Goal: Navigation & Orientation: Find specific page/section

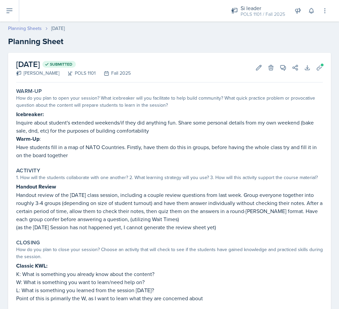
click at [34, 26] on link "Planning Sheets" at bounding box center [25, 28] width 34 height 7
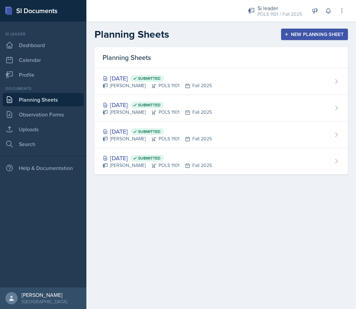
click at [306, 3] on div "Si leader POLS 1101 / Fall 2025 Team lead Lion King / Fall 2025 Si leader POLS …" at bounding box center [274, 11] width 73 height 18
click at [284, 11] on div "POLS 1101 / Fall 2025" at bounding box center [279, 14] width 44 height 7
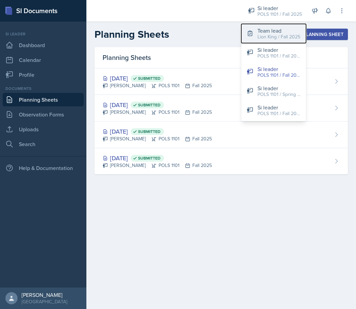
click at [275, 34] on div "Lion King / Fall 2025" at bounding box center [278, 36] width 43 height 7
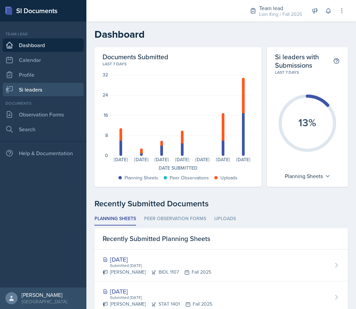
click at [43, 87] on link "Si leaders" at bounding box center [43, 89] width 81 height 13
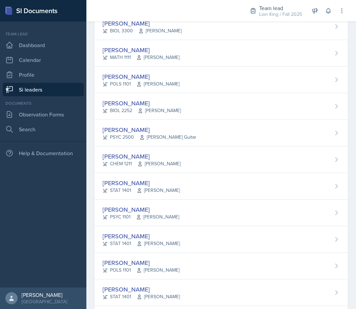
scroll to position [101, 0]
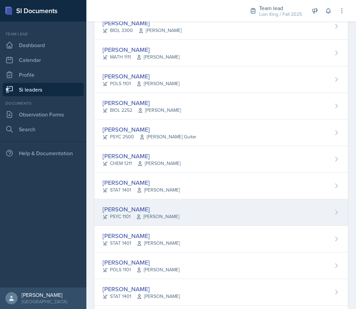
click at [283, 213] on div "[PERSON_NAME] PSYC 1101 [PERSON_NAME]" at bounding box center [220, 212] width 253 height 27
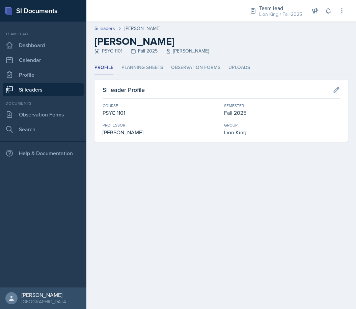
click at [163, 69] on ul "Profile Planning Sheets Observation Forms Uploads" at bounding box center [220, 67] width 253 height 13
click at [160, 68] on li "Planning Sheets" at bounding box center [141, 67] width 41 height 13
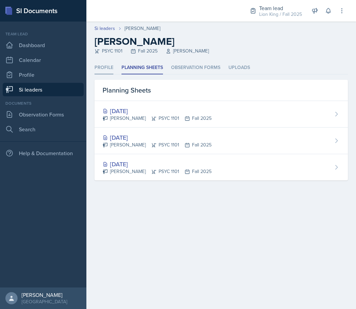
click at [107, 66] on li "Profile" at bounding box center [103, 67] width 19 height 13
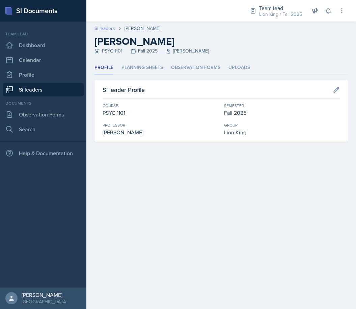
click at [102, 30] on link "Si leaders" at bounding box center [104, 28] width 21 height 7
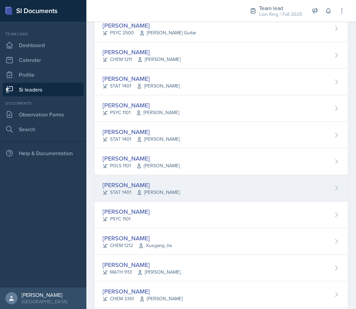
scroll to position [202, 0]
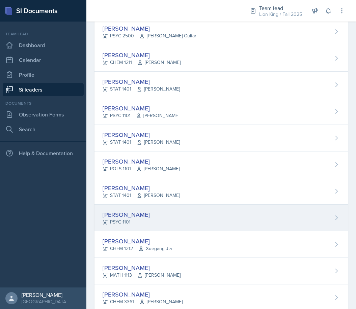
click at [194, 218] on div "[PERSON_NAME] PSYC 1101" at bounding box center [220, 218] width 253 height 27
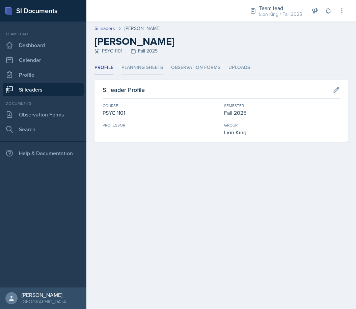
click at [157, 63] on li "Planning Sheets" at bounding box center [141, 67] width 41 height 13
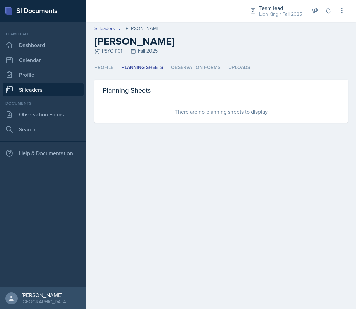
click at [103, 69] on li "Profile" at bounding box center [103, 67] width 19 height 13
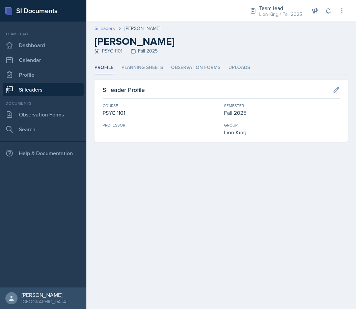
click at [102, 29] on link "Si leaders" at bounding box center [104, 28] width 21 height 7
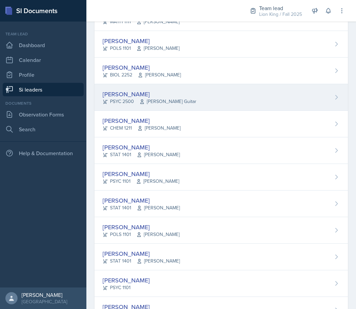
scroll to position [168, 0]
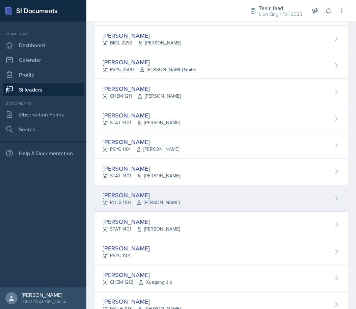
click at [171, 190] on div "[PERSON_NAME] POLS 1101 [PERSON_NAME]" at bounding box center [220, 198] width 253 height 27
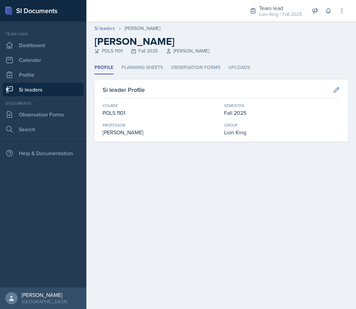
click at [149, 74] on div "Profile Planning Sheets Observation Forms Uploads Profile Planning Sheets Obser…" at bounding box center [220, 101] width 253 height 81
click at [151, 68] on li "Planning Sheets" at bounding box center [141, 67] width 41 height 13
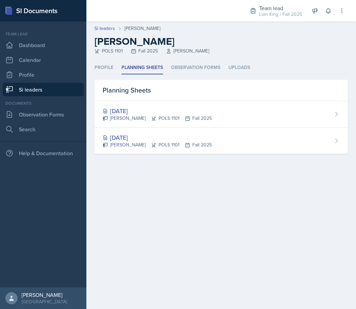
click at [135, 74] on div "Profile Planning Sheets Observation Forms Uploads Profile Planning Sheets Obser…" at bounding box center [220, 107] width 253 height 93
click at [106, 69] on li "Profile" at bounding box center [103, 67] width 19 height 13
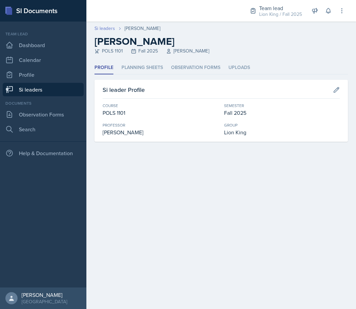
click at [107, 29] on link "Si leaders" at bounding box center [104, 28] width 21 height 7
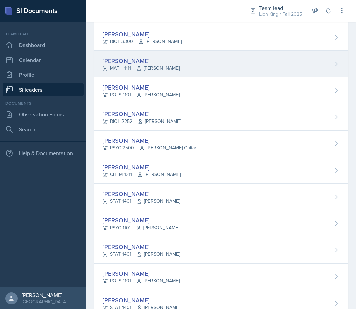
scroll to position [101, 0]
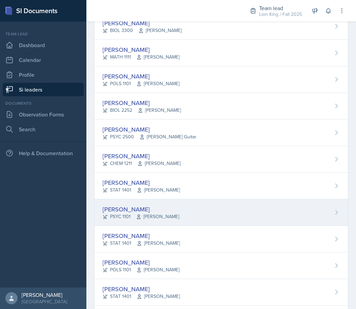
click at [171, 206] on div "[PERSON_NAME] PSYC 1101 [PERSON_NAME]" at bounding box center [220, 212] width 253 height 27
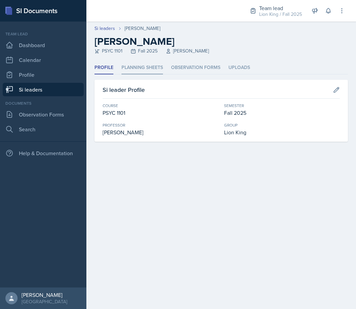
click at [148, 65] on li "Planning Sheets" at bounding box center [141, 67] width 41 height 13
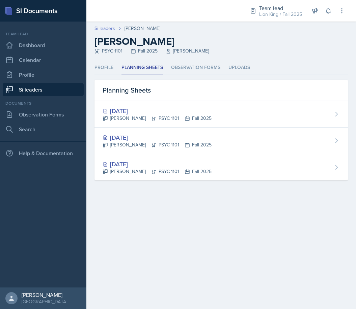
click at [113, 27] on link "Si leaders" at bounding box center [104, 28] width 21 height 7
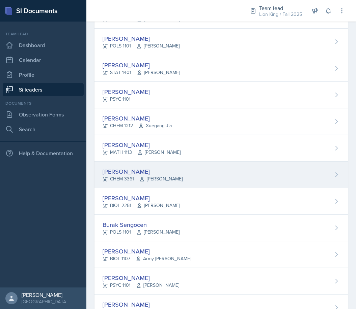
scroll to position [371, 0]
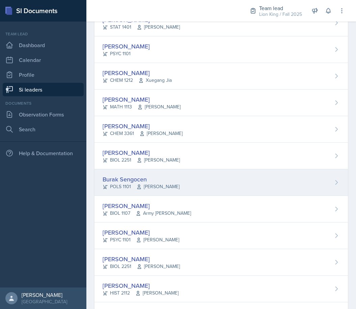
click at [189, 185] on div "Burak Sengocen POLS 1101 [PERSON_NAME]" at bounding box center [220, 183] width 253 height 27
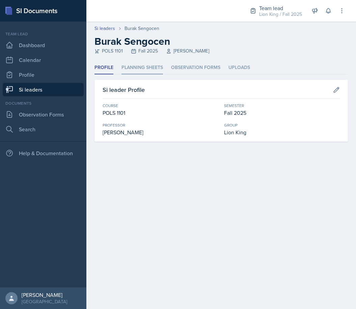
click at [140, 70] on li "Planning Sheets" at bounding box center [141, 67] width 41 height 13
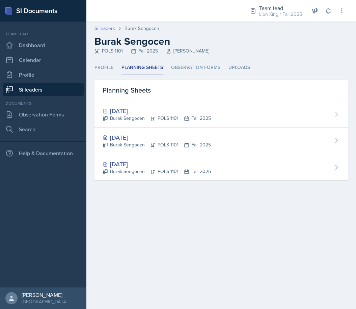
click at [109, 27] on link "Si leaders" at bounding box center [104, 28] width 21 height 7
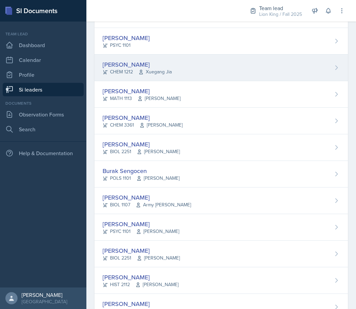
scroll to position [404, 0]
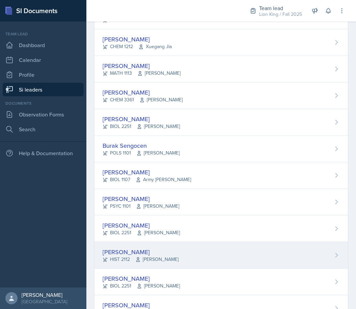
click at [153, 253] on div "[PERSON_NAME]" at bounding box center [140, 252] width 76 height 9
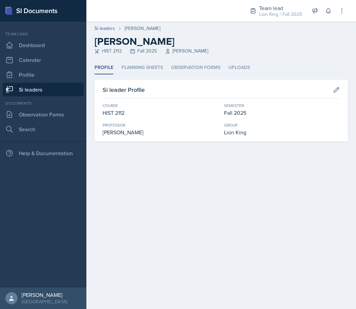
click at [140, 75] on div "Profile Planning Sheets Observation Forms Uploads Profile Planning Sheets Obser…" at bounding box center [220, 101] width 253 height 81
click at [142, 71] on li "Planning Sheets" at bounding box center [141, 67] width 41 height 13
